Goal: Task Accomplishment & Management: Complete application form

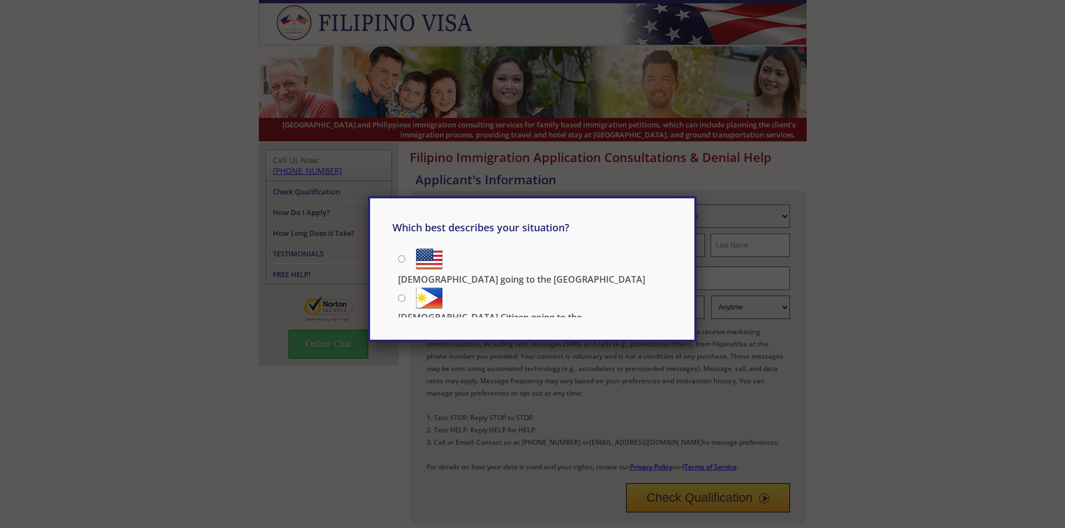
click at [402, 295] on input "[DEMOGRAPHIC_DATA] Citizen going to the [DEMOGRAPHIC_DATA]" at bounding box center [401, 298] width 7 height 7
radio input "true"
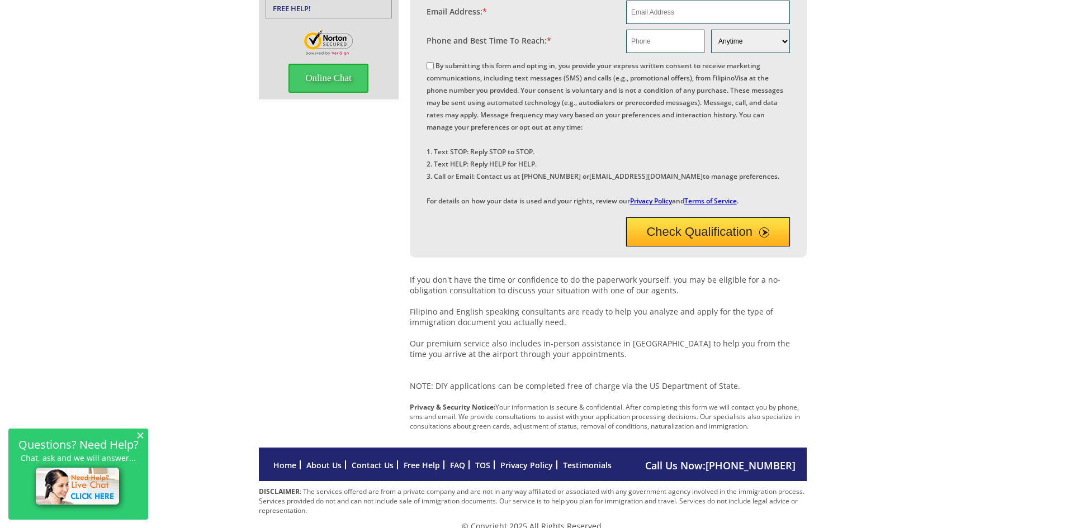
scroll to position [316, 0]
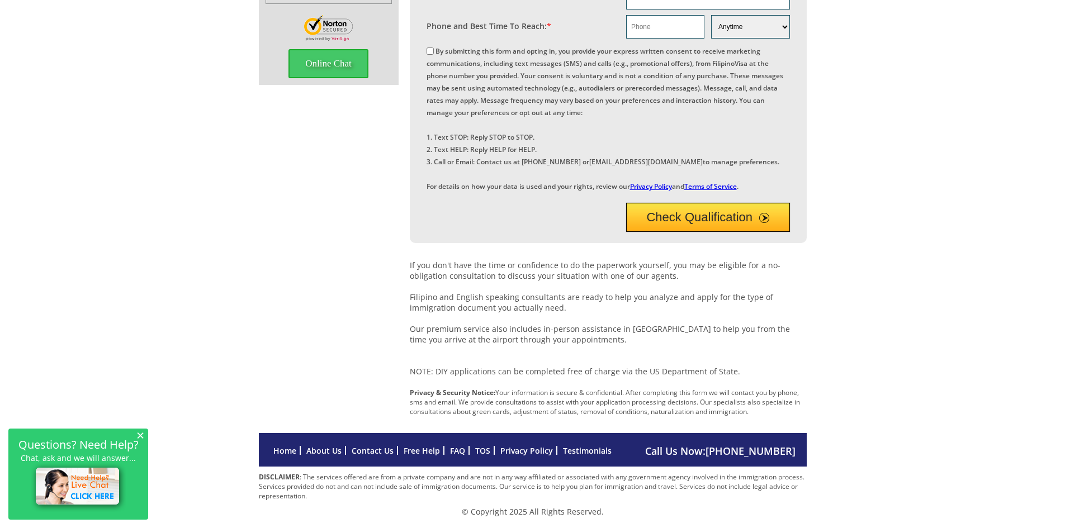
click at [375, 454] on link "Contact Us" at bounding box center [373, 451] width 42 height 11
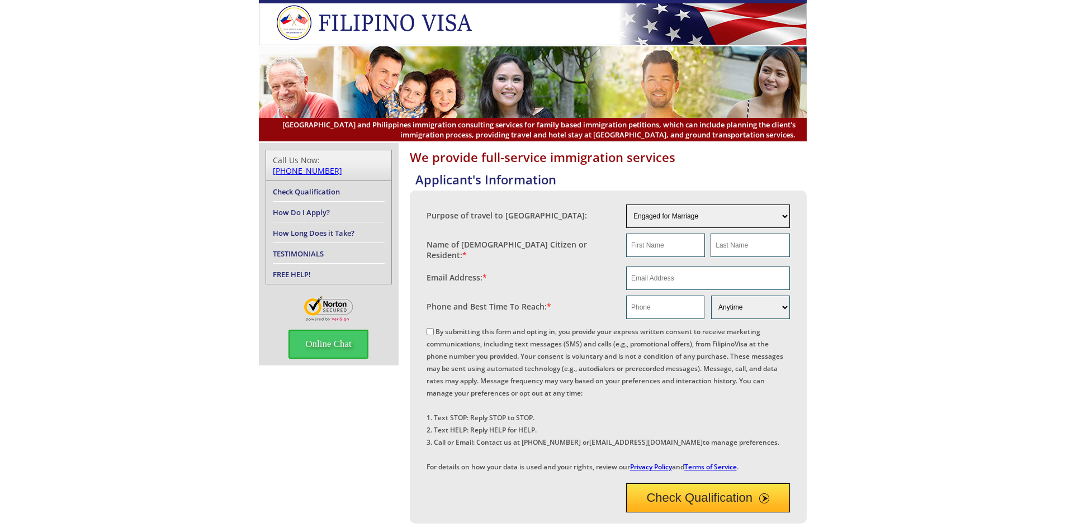
click at [785, 218] on select "Engaged for Marriage Already Married to [DEMOGRAPHIC_DATA] Citizen / Resident F…" at bounding box center [708, 216] width 164 height 23
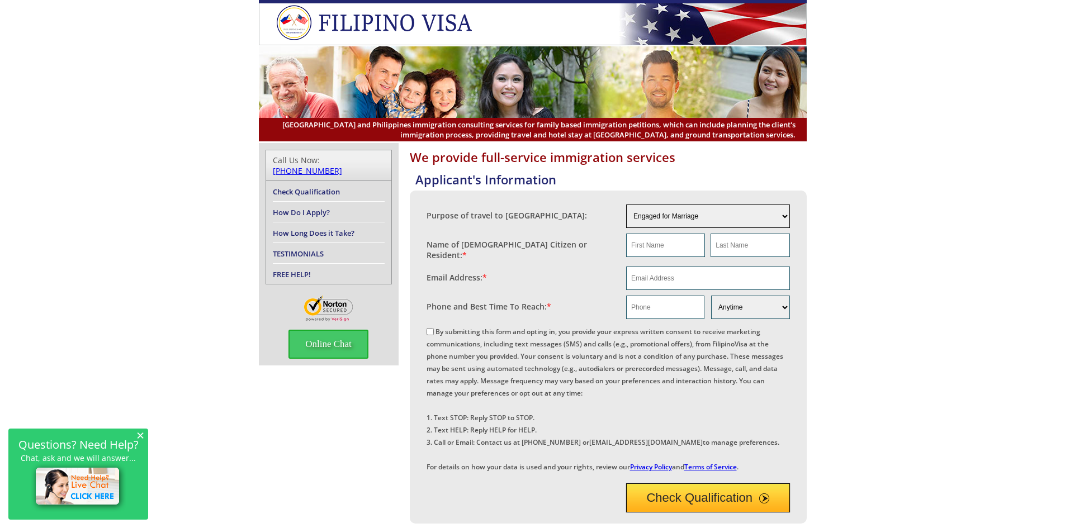
select select "other"
click at [626, 205] on select "Engaged for Marriage Already Married to [DEMOGRAPHIC_DATA] Citizen / Resident F…" at bounding box center [708, 216] width 164 height 23
click at [673, 252] on input "text" at bounding box center [665, 245] width 79 height 23
click at [579, 287] on fieldset "Email Address: *" at bounding box center [608, 278] width 363 height 29
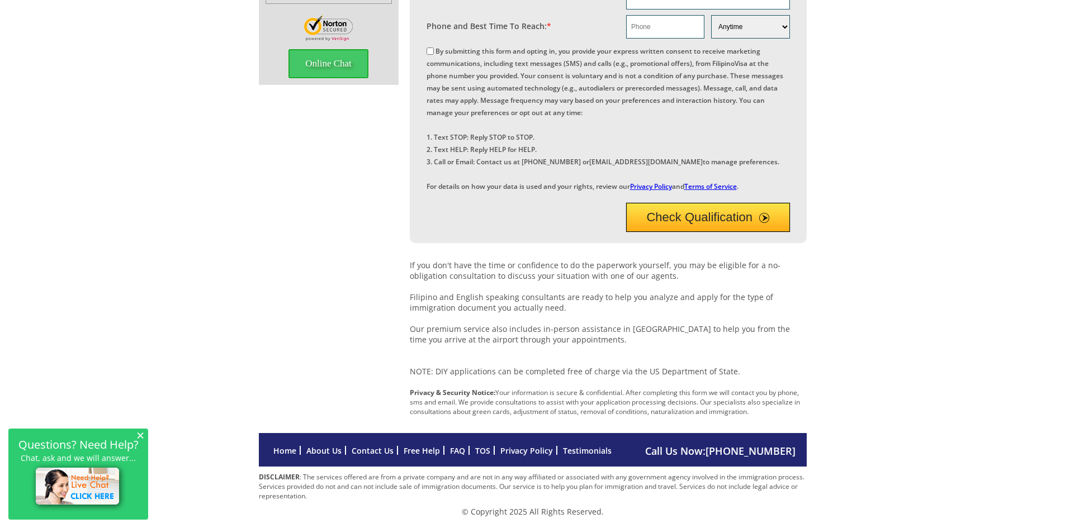
scroll to position [316, 0]
click at [89, 492] on img at bounding box center [79, 487] width 96 height 49
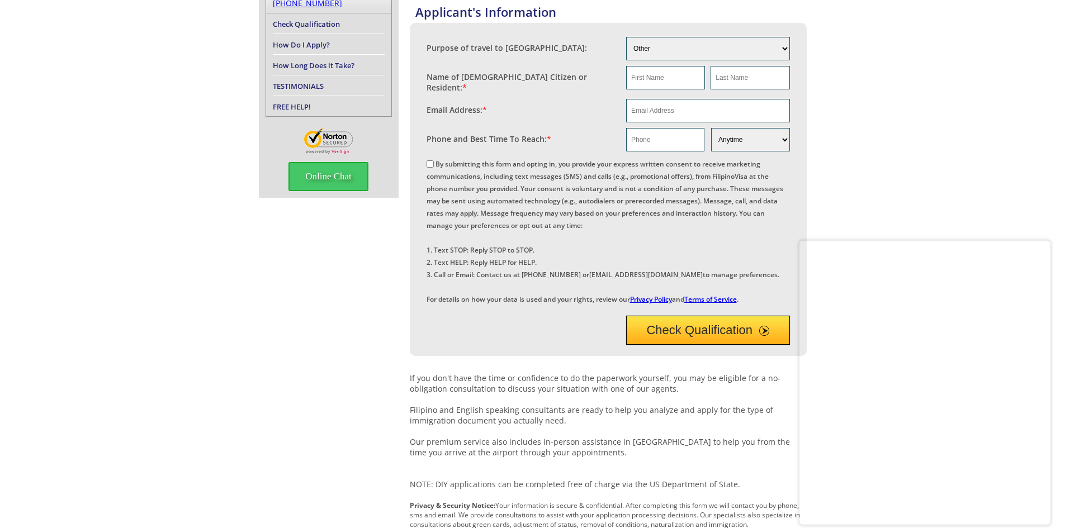
scroll to position [0, 0]
